Goal: Task Accomplishment & Management: Manage account settings

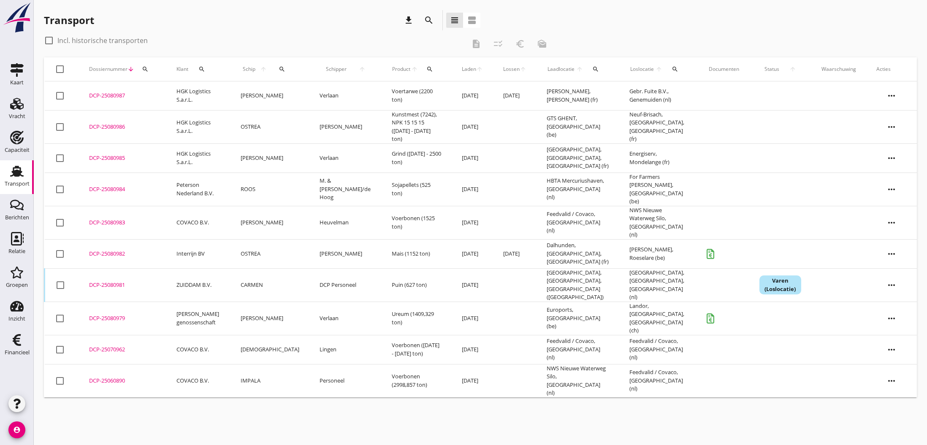
click at [108, 281] on div "DCP-25080981" at bounding box center [122, 285] width 67 height 8
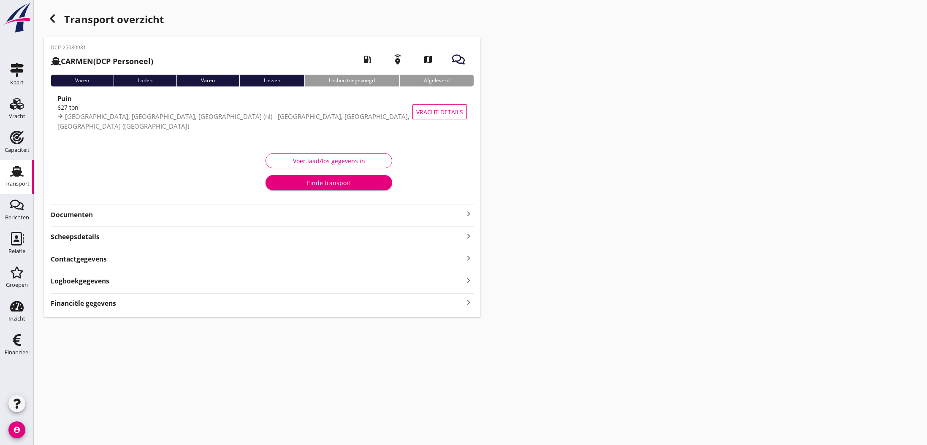
click at [468, 215] on icon "keyboard_arrow_right" at bounding box center [469, 214] width 10 height 10
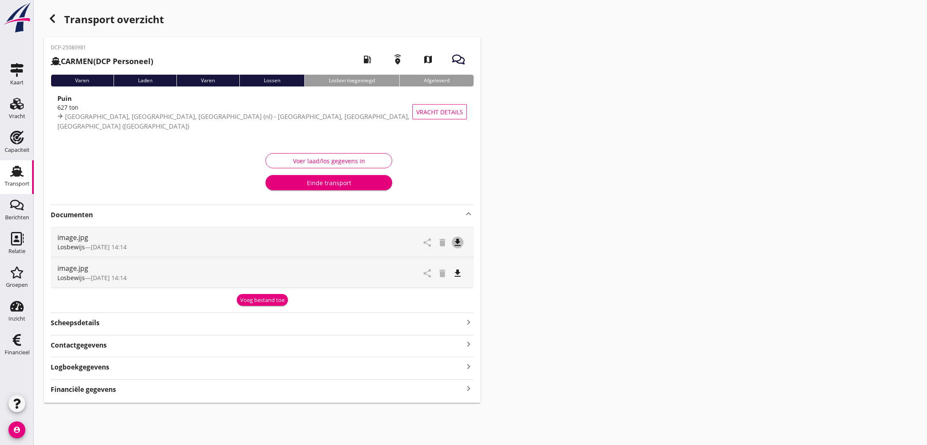
click at [458, 243] on icon "file_download" at bounding box center [458, 243] width 10 height 10
click at [458, 243] on icon "open_in_browser" at bounding box center [458, 243] width 10 height 10
click at [460, 274] on icon "file_download" at bounding box center [458, 273] width 10 height 10
click at [459, 274] on icon "open_in_browser" at bounding box center [458, 273] width 10 height 10
click at [328, 161] on div "Voer laad/los gegevens in" at bounding box center [329, 161] width 112 height 9
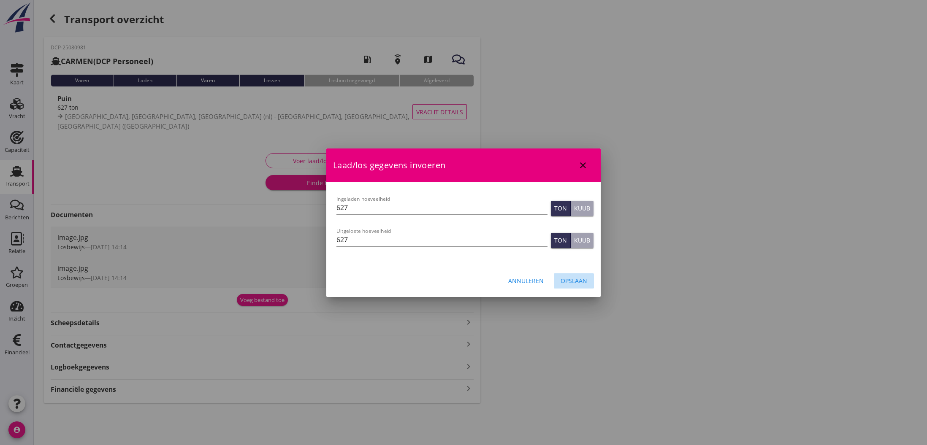
click at [576, 280] on div "Opslaan" at bounding box center [574, 281] width 27 height 9
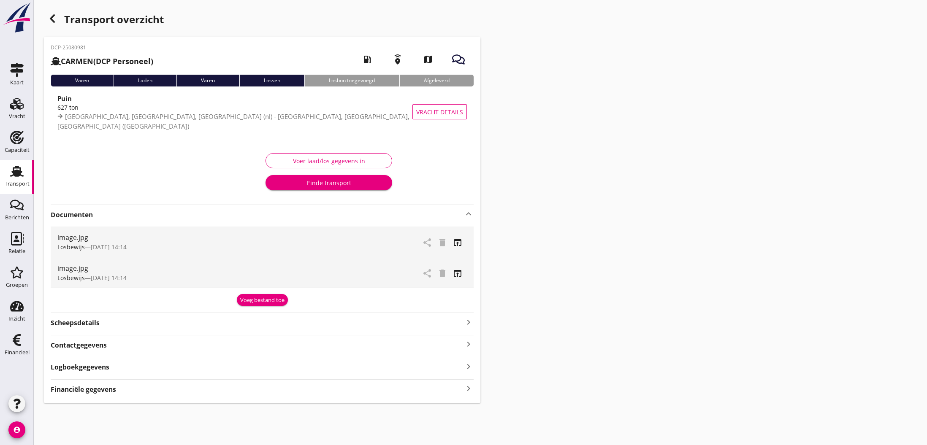
click at [81, 389] on strong "Financiële gegevens" at bounding box center [83, 390] width 65 height 10
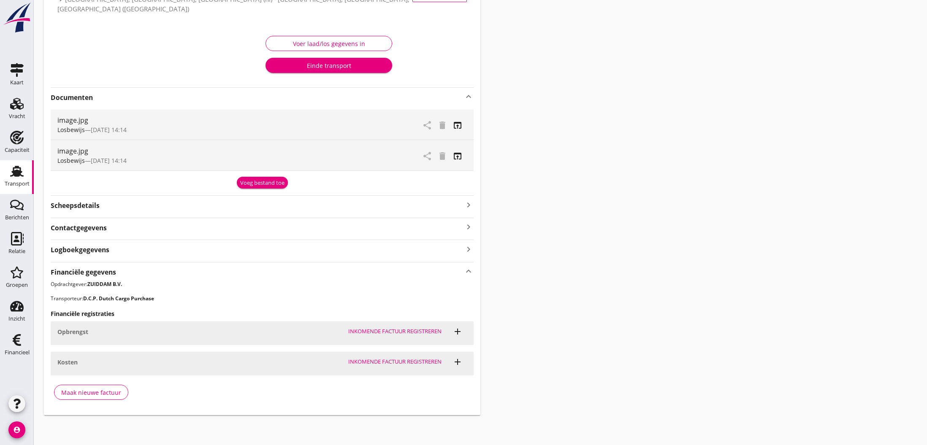
scroll to position [117, 0]
click at [88, 392] on div "Maak nieuwe factuur" at bounding box center [91, 393] width 60 height 9
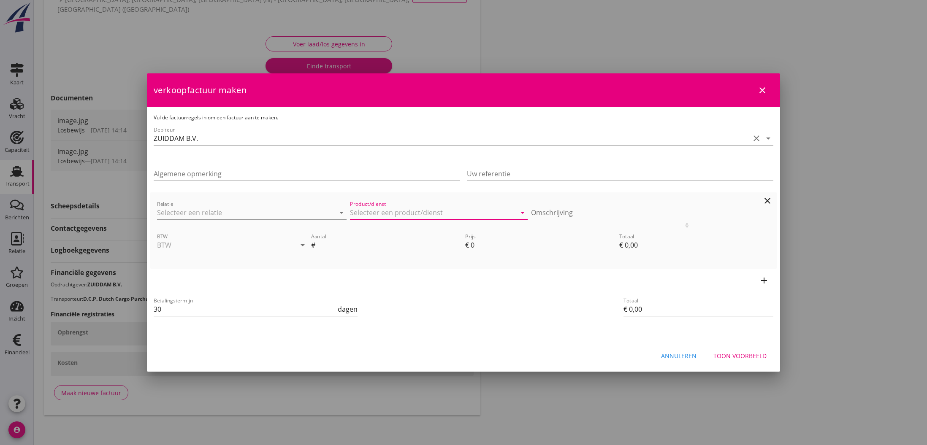
click at [400, 209] on input "Product/dienst" at bounding box center [433, 213] width 166 height 14
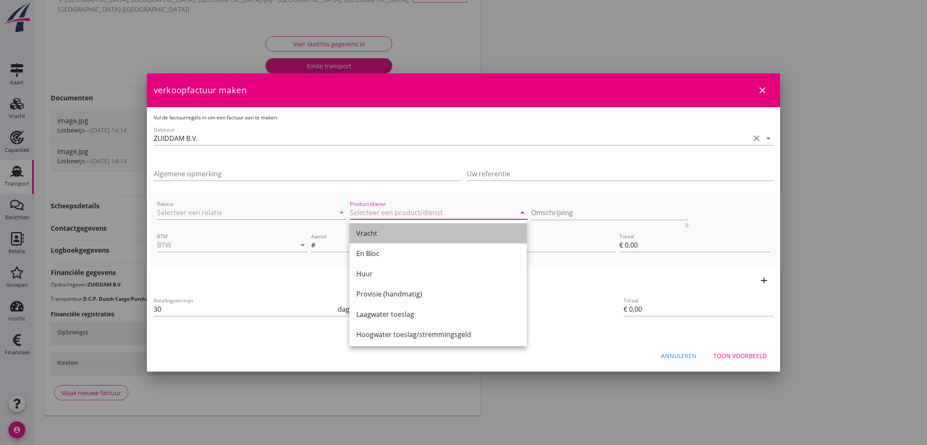
click at [366, 235] on div "Vracht" at bounding box center [438, 233] width 164 height 10
type input "Vracht"
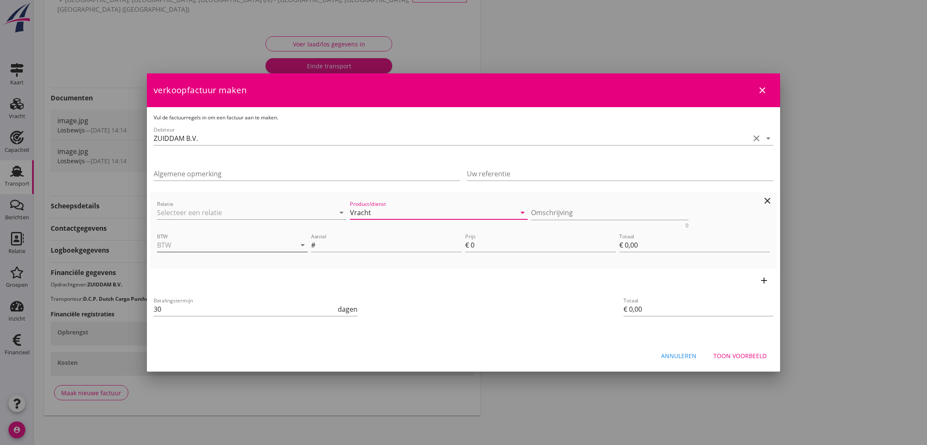
click at [285, 248] on div at bounding box center [290, 245] width 12 height 10
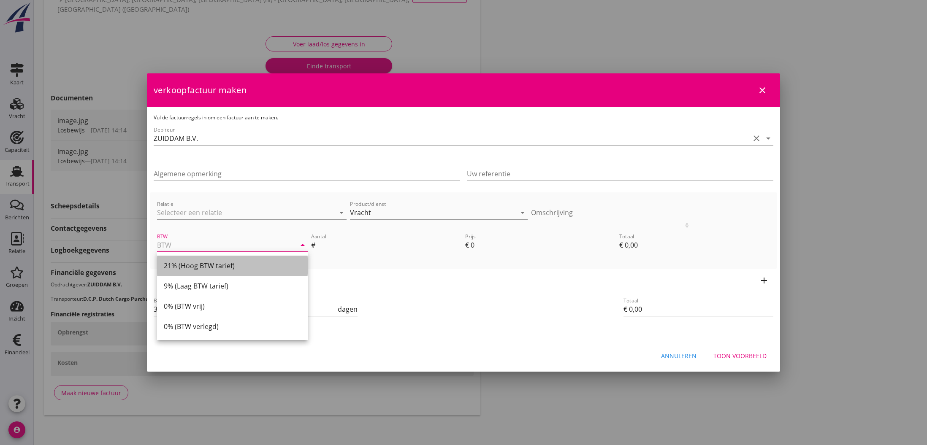
click at [222, 267] on div "21% (Hoog BTW tarief)" at bounding box center [232, 266] width 137 height 10
type input "21% (Hoog BTW tarief)"
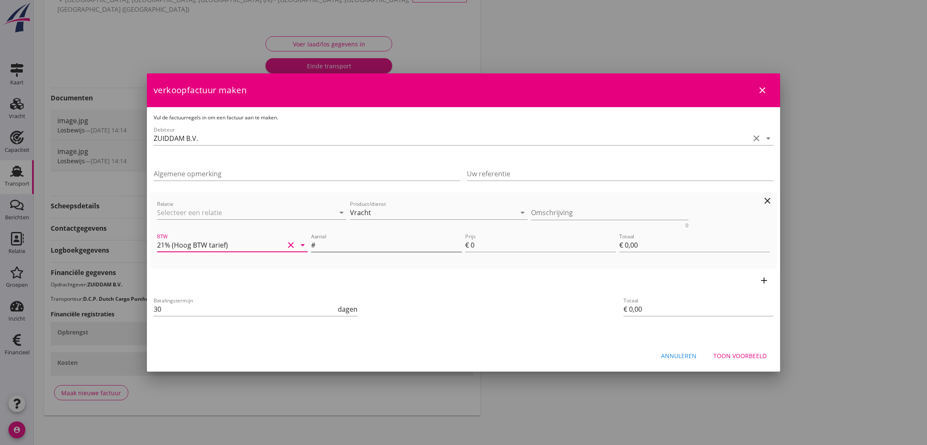
click at [335, 245] on input "Aantal" at bounding box center [389, 246] width 145 height 14
type input "7"
type input "627"
click at [474, 247] on input "0" at bounding box center [543, 246] width 145 height 14
type input "6"
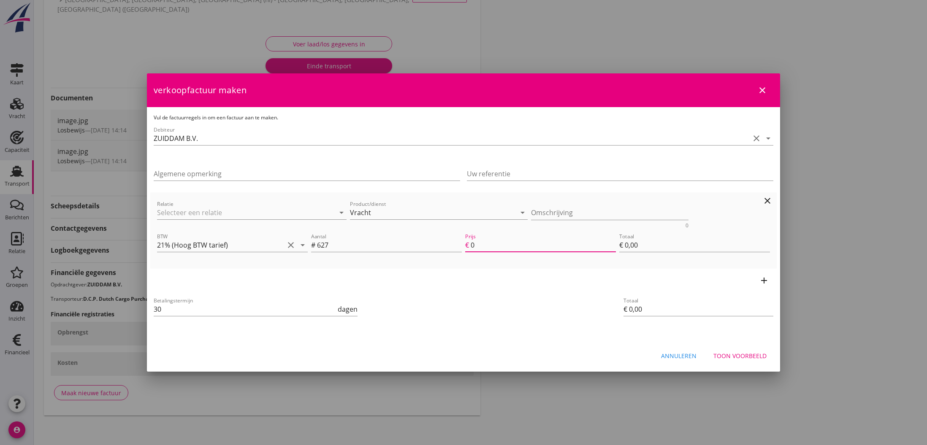
type input "€ 3.762,00"
type input "6.2"
type input "€ 3.887,40"
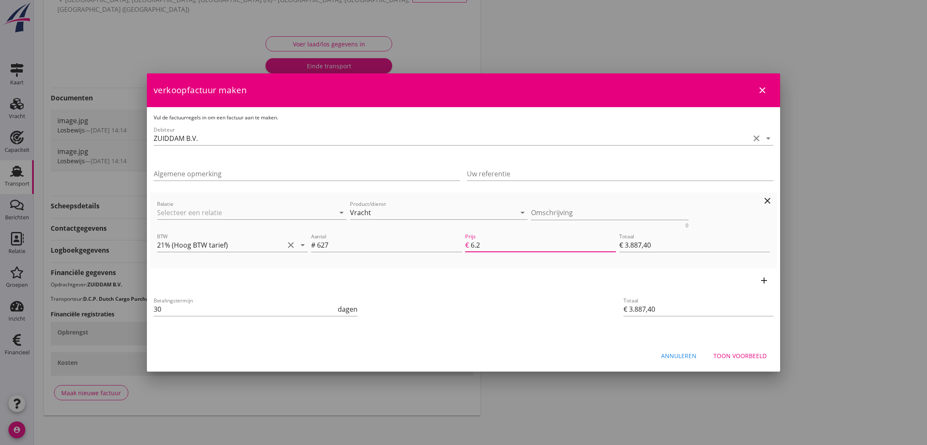
type input "6.25"
type input "€ 3.918,75"
type input "6.25"
click at [493, 274] on div "add" at bounding box center [463, 281] width 626 height 24
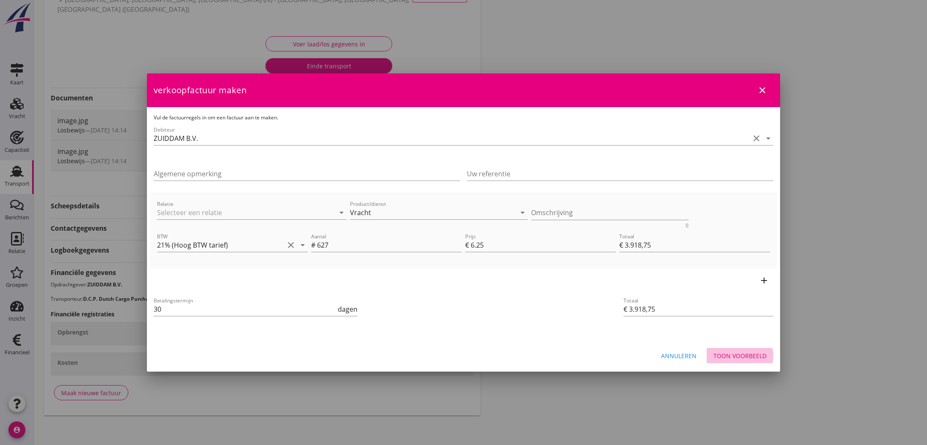
click at [749, 357] on div "Toon voorbeeld" at bounding box center [739, 356] width 53 height 9
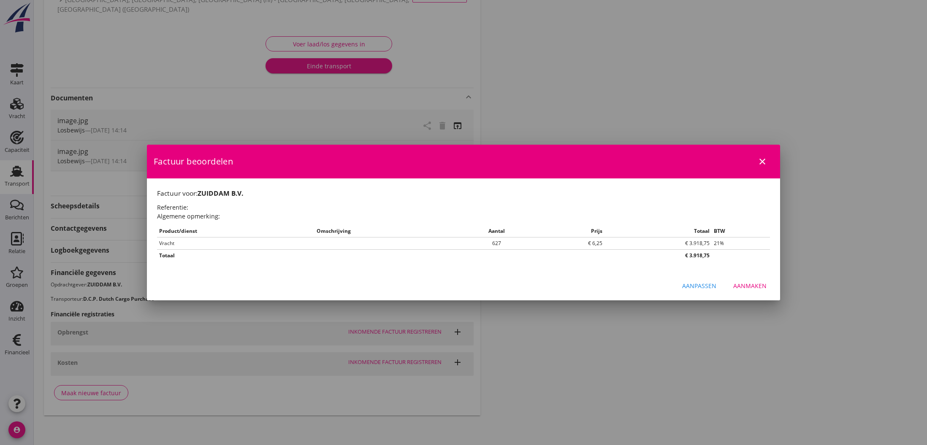
click at [750, 287] on div "Aanmaken" at bounding box center [749, 286] width 33 height 9
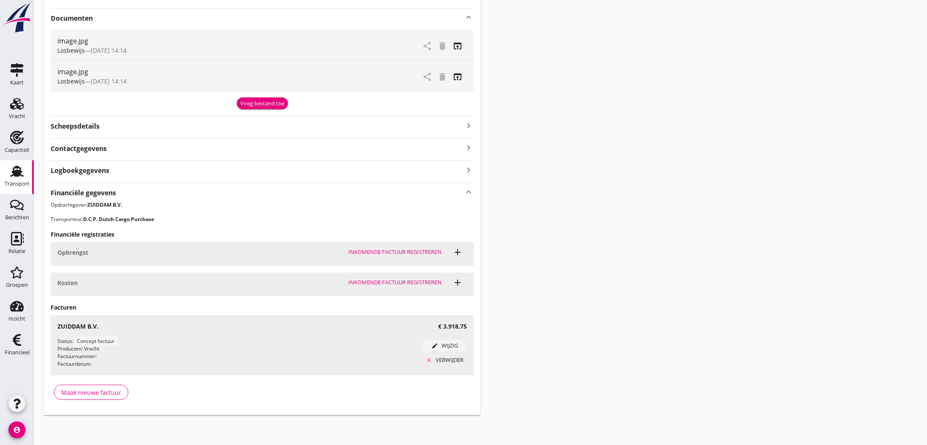
scroll to position [196, 0]
click at [19, 339] on use at bounding box center [17, 340] width 8 height 12
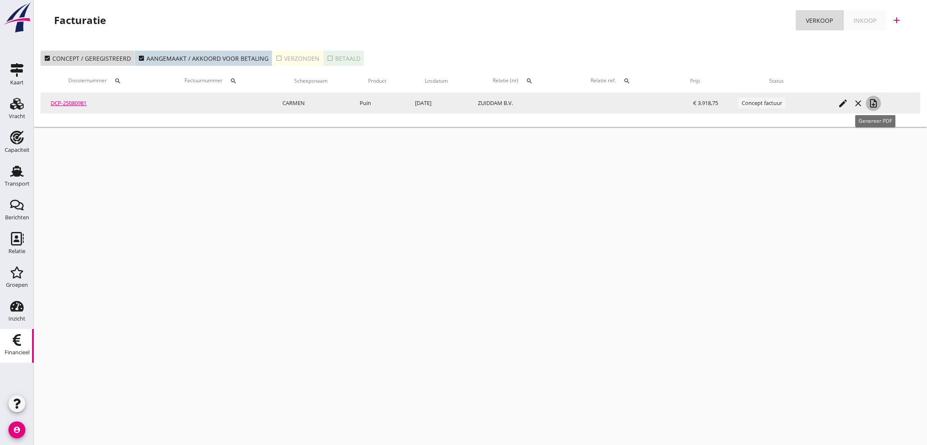
click at [876, 103] on icon "note_add" at bounding box center [873, 103] width 10 height 10
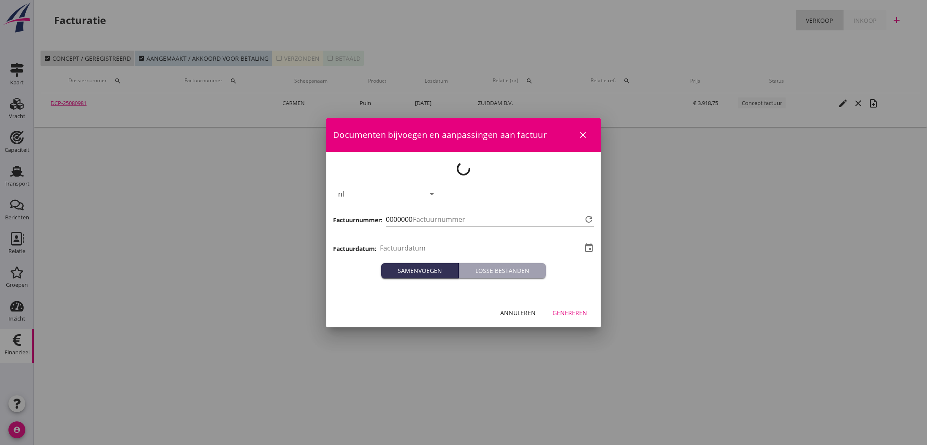
type input "[DATE]"
type input "783"
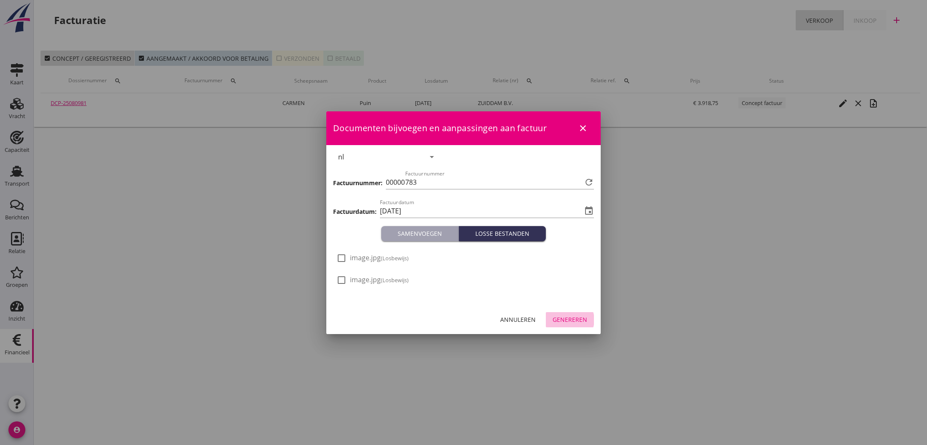
click at [576, 317] on div "Genereren" at bounding box center [570, 319] width 35 height 9
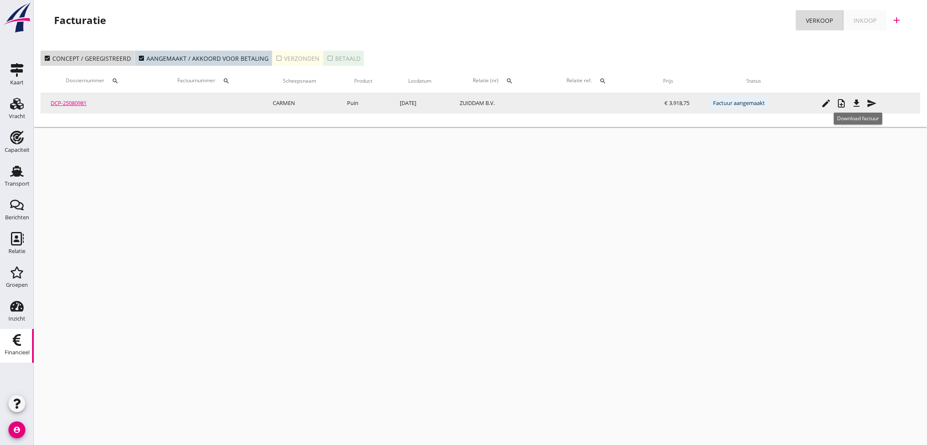
click at [859, 103] on icon "file_download" at bounding box center [856, 103] width 10 height 10
click at [872, 100] on icon "send" at bounding box center [872, 103] width 10 height 10
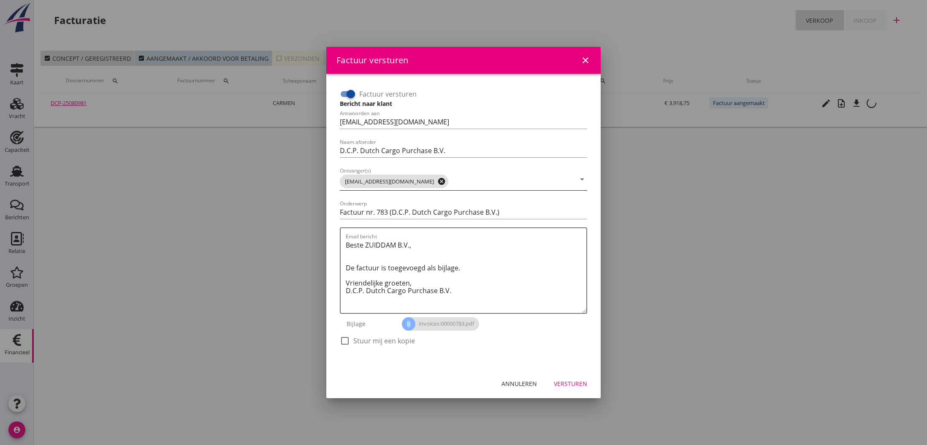
click at [437, 181] on icon "cancel" at bounding box center [441, 181] width 8 height 8
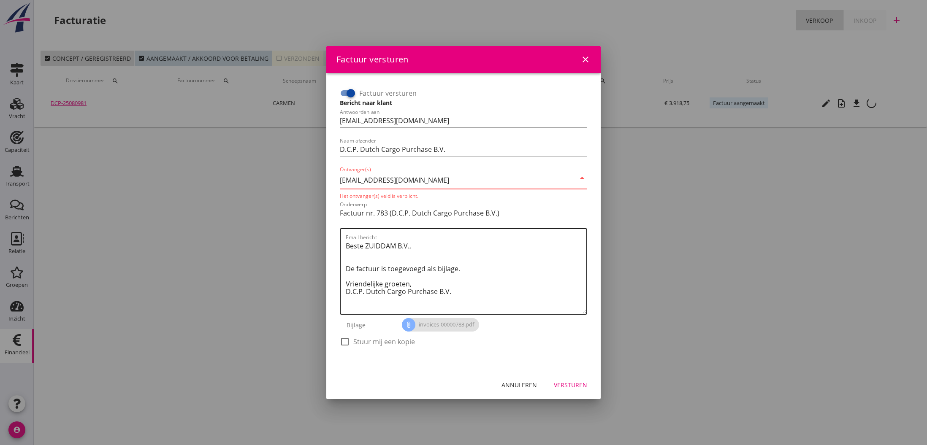
type input "[EMAIL_ADDRESS][DOMAIN_NAME]"
click at [443, 247] on textarea "Beste ZUIDDAM B.V., De factuur is toegevoegd als bijlage. Vriendelijke groeten,…" at bounding box center [466, 276] width 241 height 75
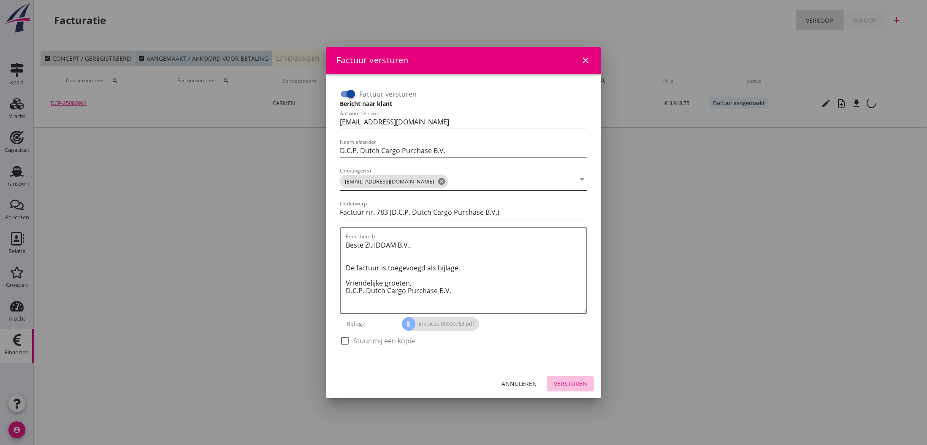
click at [575, 385] on div "Versturen" at bounding box center [570, 384] width 33 height 9
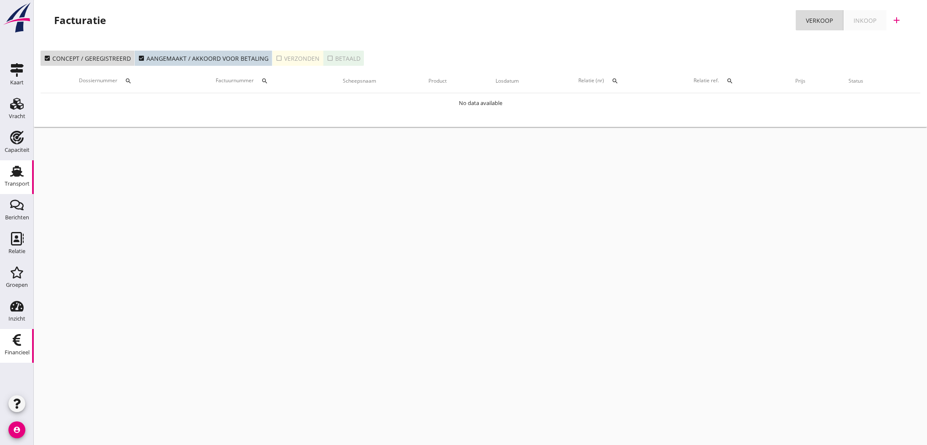
click at [16, 172] on use at bounding box center [17, 171] width 14 height 11
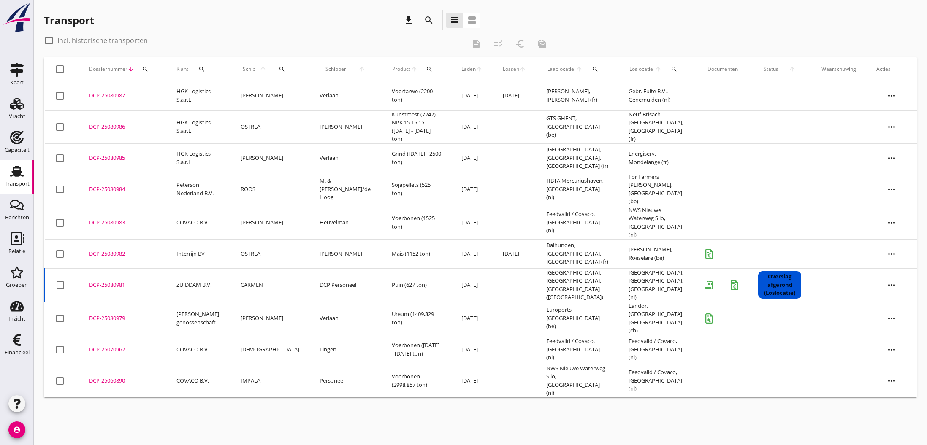
click at [101, 281] on div "DCP-25080981" at bounding box center [122, 285] width 67 height 8
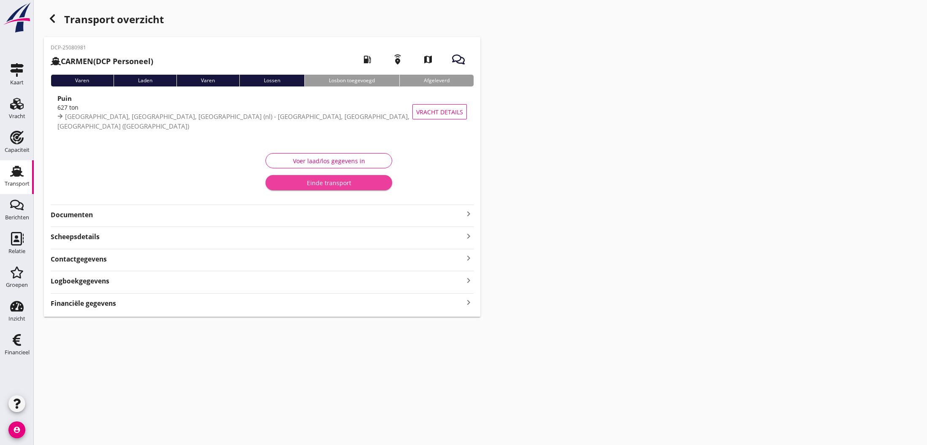
click at [324, 184] on div "Einde transport" at bounding box center [328, 183] width 113 height 9
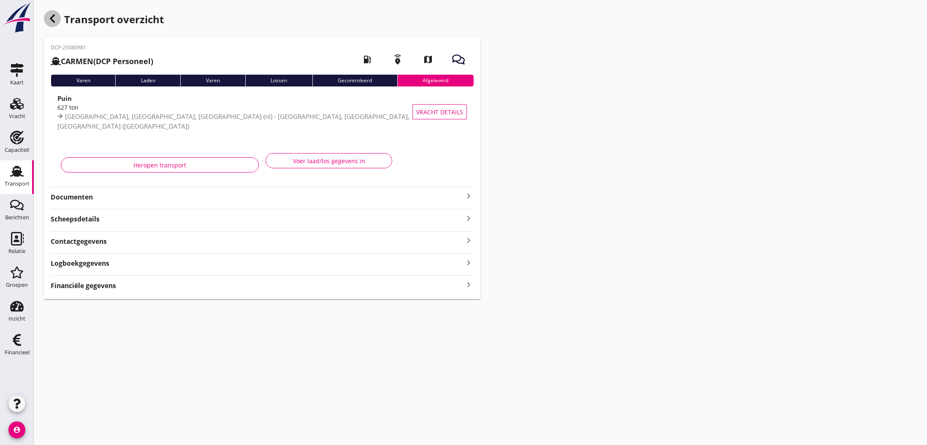
click at [55, 19] on icon "button" at bounding box center [52, 19] width 10 height 10
